Goal: Task Accomplishment & Management: Use online tool/utility

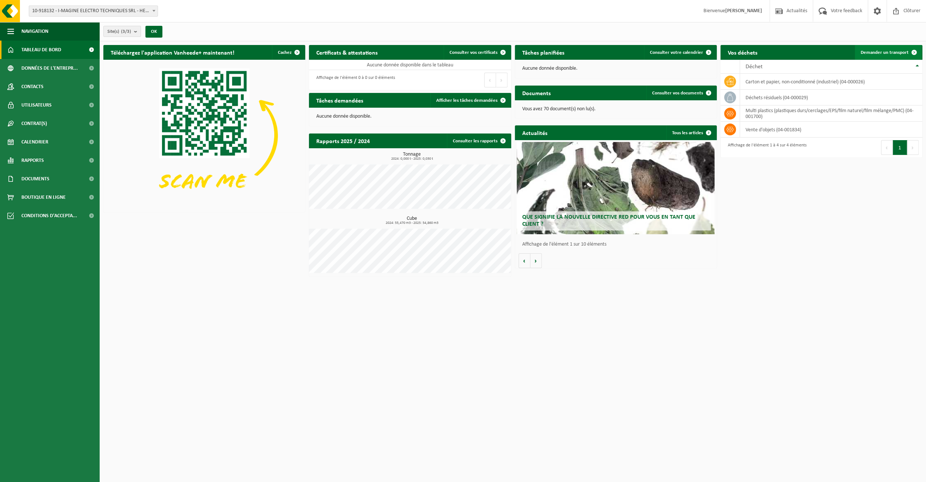
click at [878, 53] on span "Demander un transport" at bounding box center [885, 52] width 48 height 5
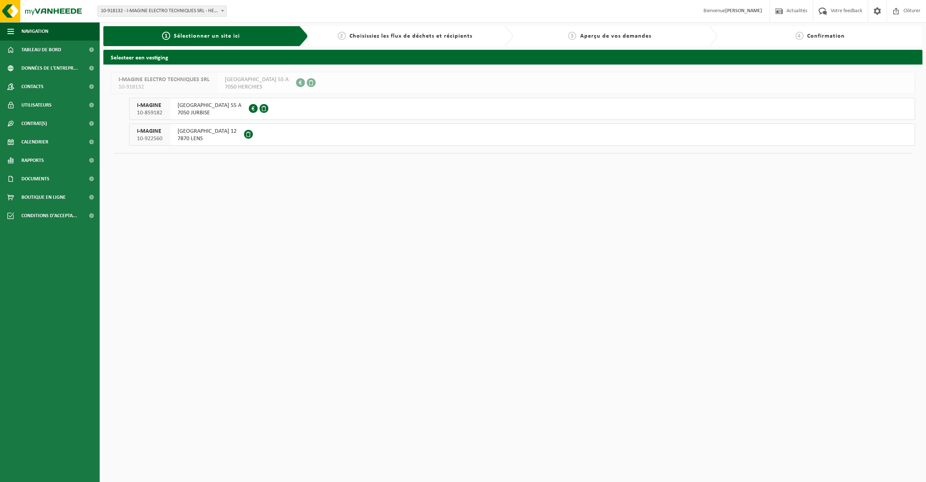
click at [202, 136] on span "7870 LENS" at bounding box center [207, 138] width 59 height 7
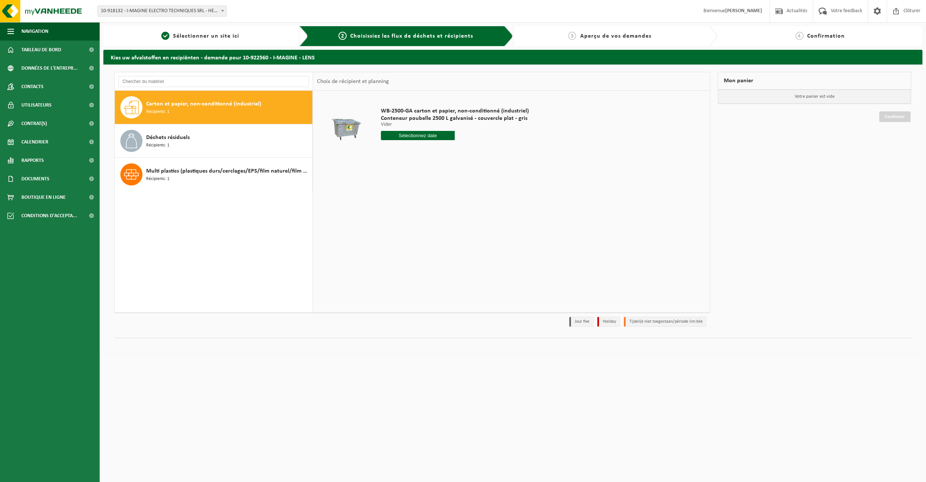
click at [426, 136] on input "text" at bounding box center [418, 135] width 74 height 9
click at [467, 151] on icon at bounding box center [464, 152] width 12 height 12
click at [401, 176] on div "2" at bounding box center [400, 177] width 13 height 12
type input "à partir de 2025-09-02"
click at [412, 165] on button "Dans le panier" at bounding box center [401, 164] width 39 height 12
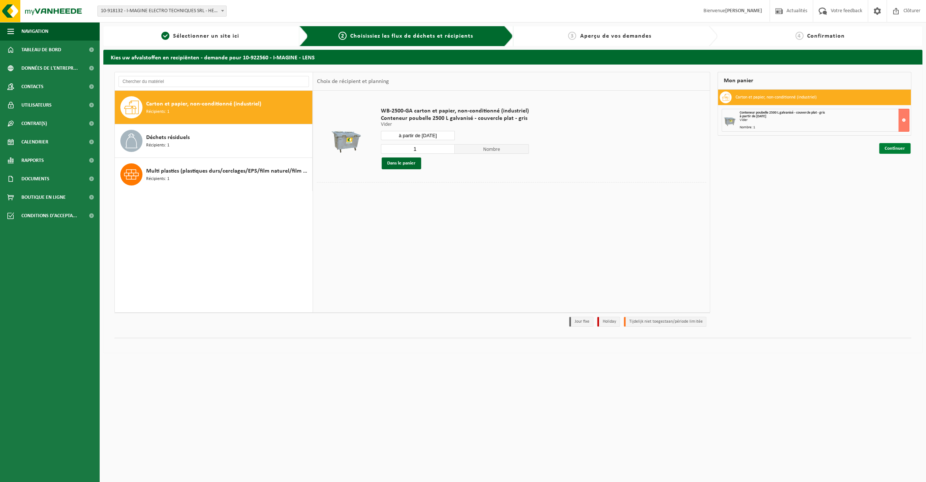
click at [902, 147] on link "Continuer" at bounding box center [894, 148] width 31 height 11
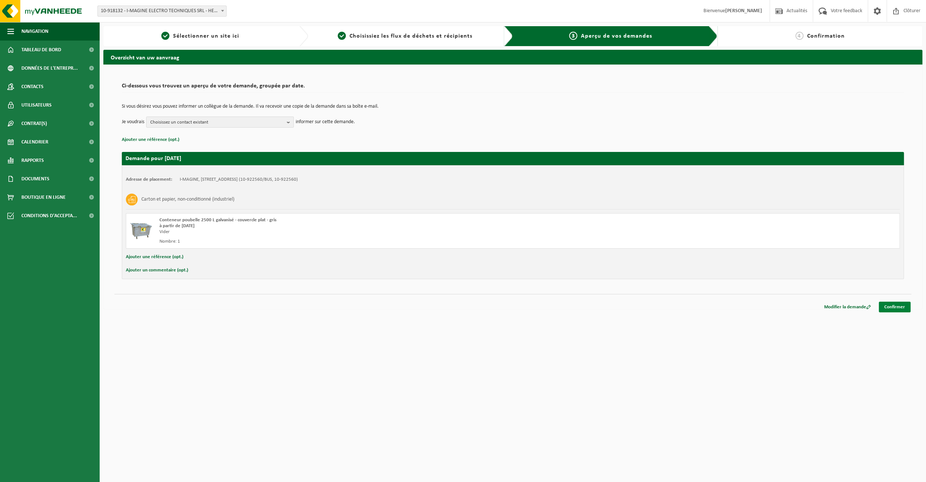
click at [892, 303] on link "Confirmer" at bounding box center [895, 307] width 32 height 11
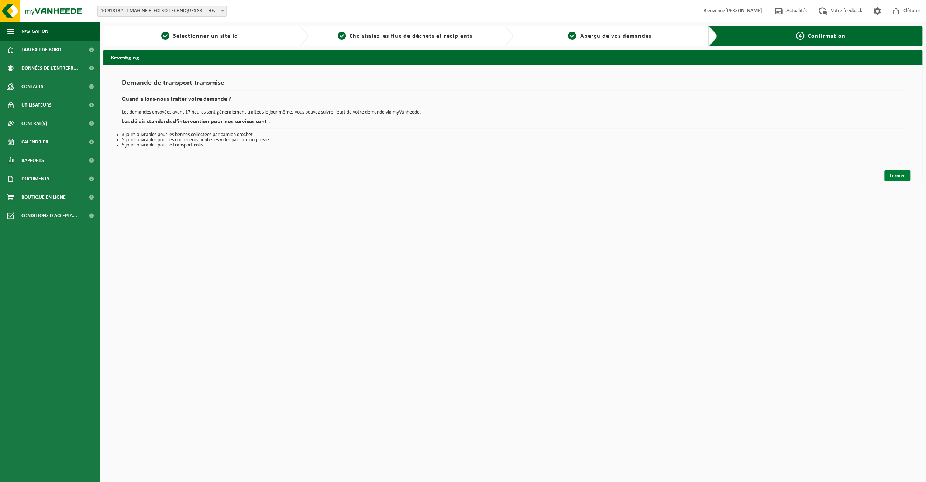
click at [897, 178] on link "Fermer" at bounding box center [897, 176] width 26 height 11
